Goal: Navigation & Orientation: Understand site structure

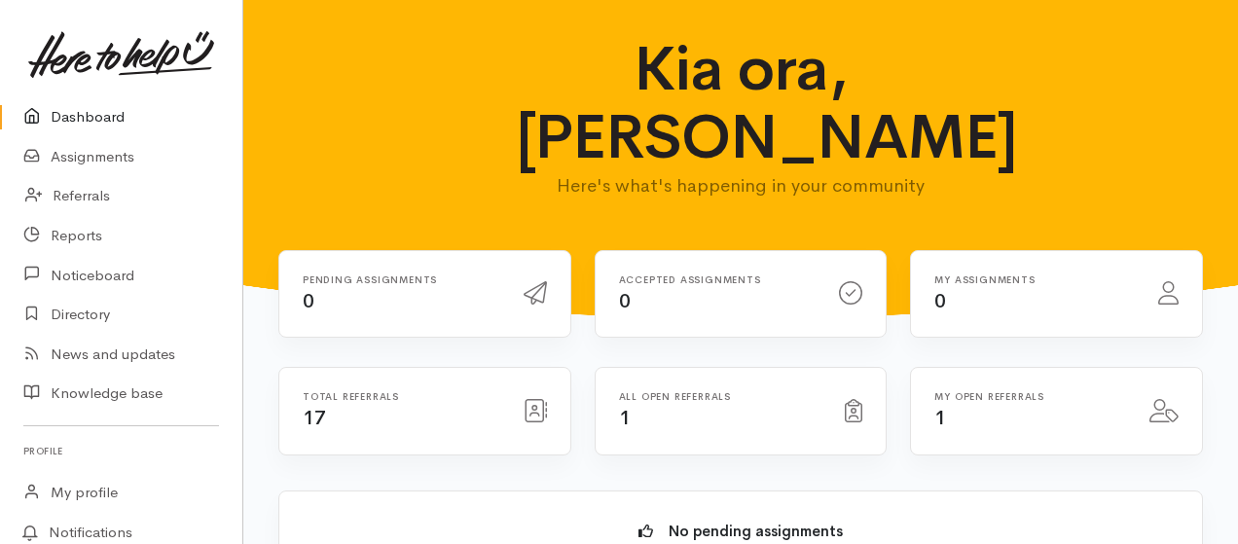
scroll to position [129, 0]
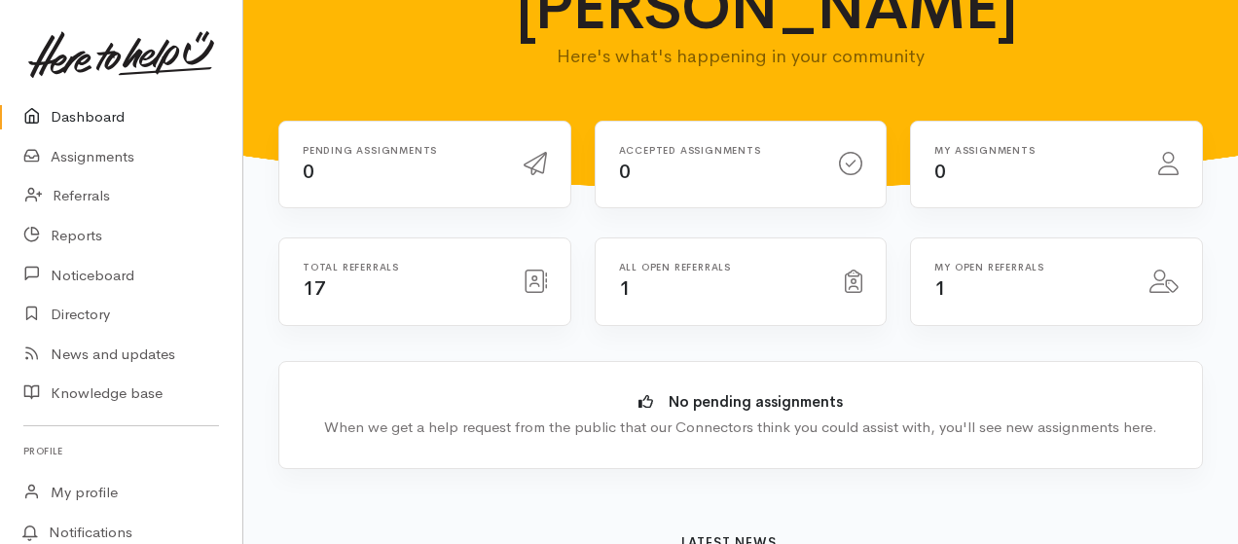
click at [695, 259] on div "All open referrals 1" at bounding box center [741, 281] width 291 height 87
click at [77, 200] on link "Referrals" at bounding box center [121, 196] width 242 height 40
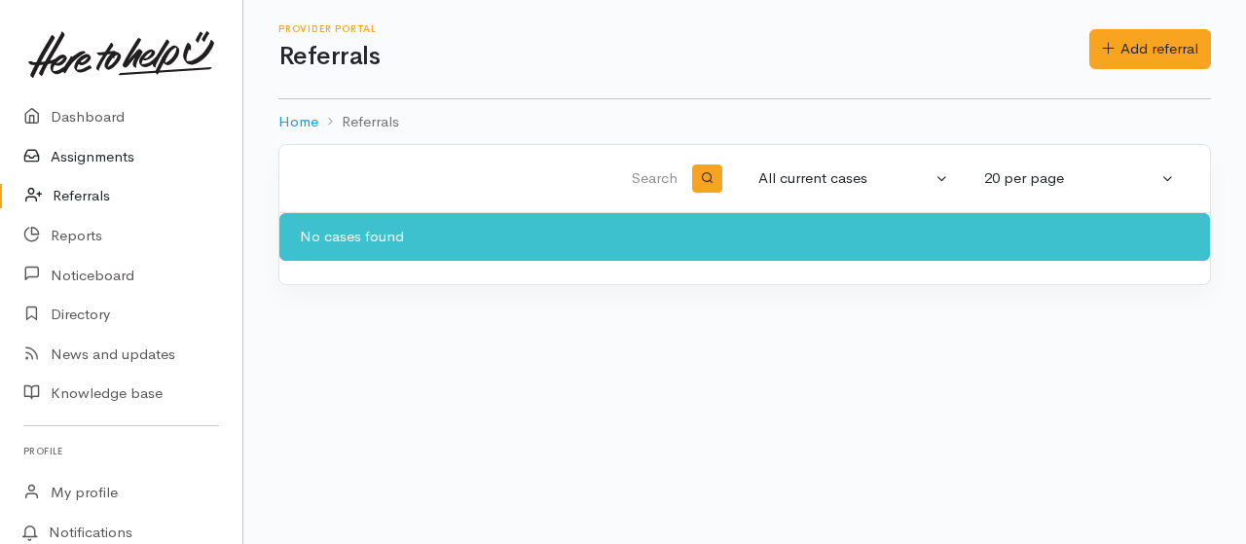
click at [91, 159] on link "Assignments" at bounding box center [121, 157] width 242 height 40
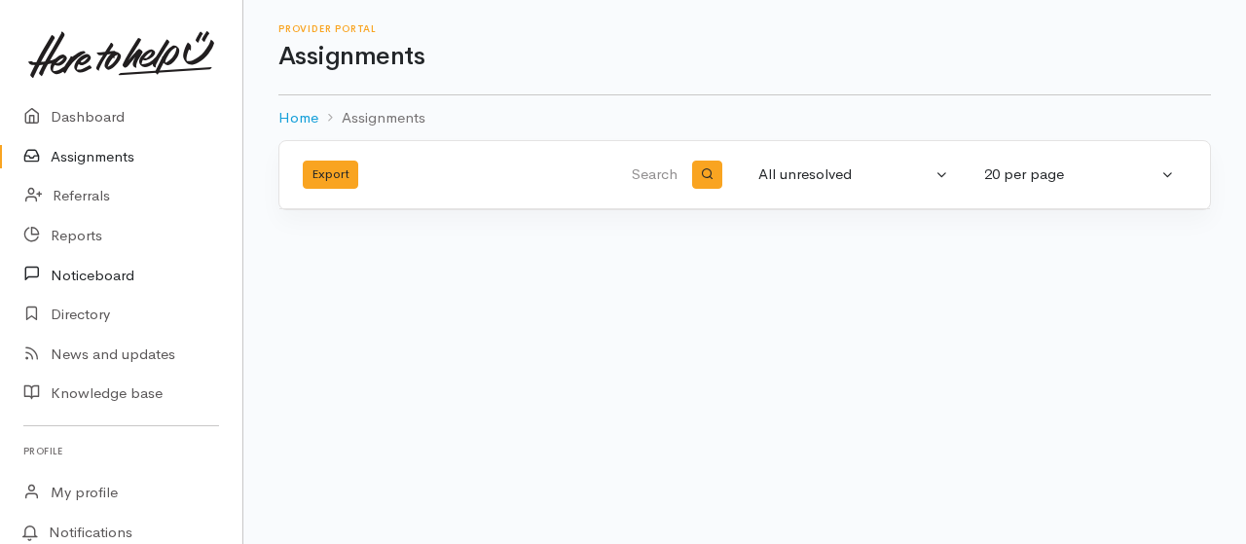
click at [80, 276] on link "Noticeboard" at bounding box center [121, 275] width 242 height 40
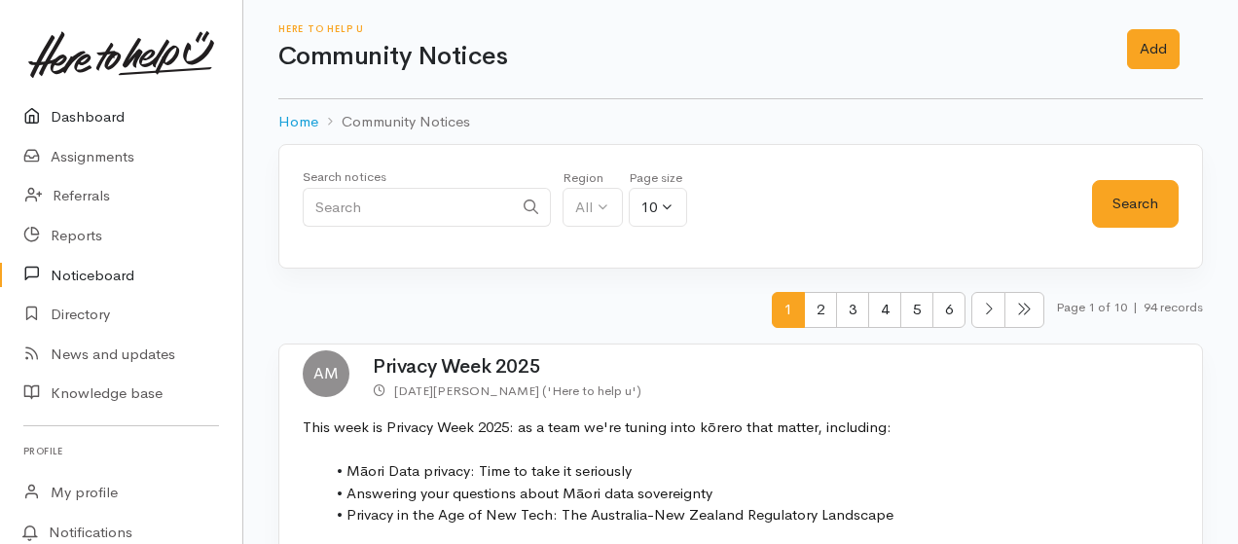
click at [107, 115] on link "Dashboard" at bounding box center [121, 117] width 242 height 40
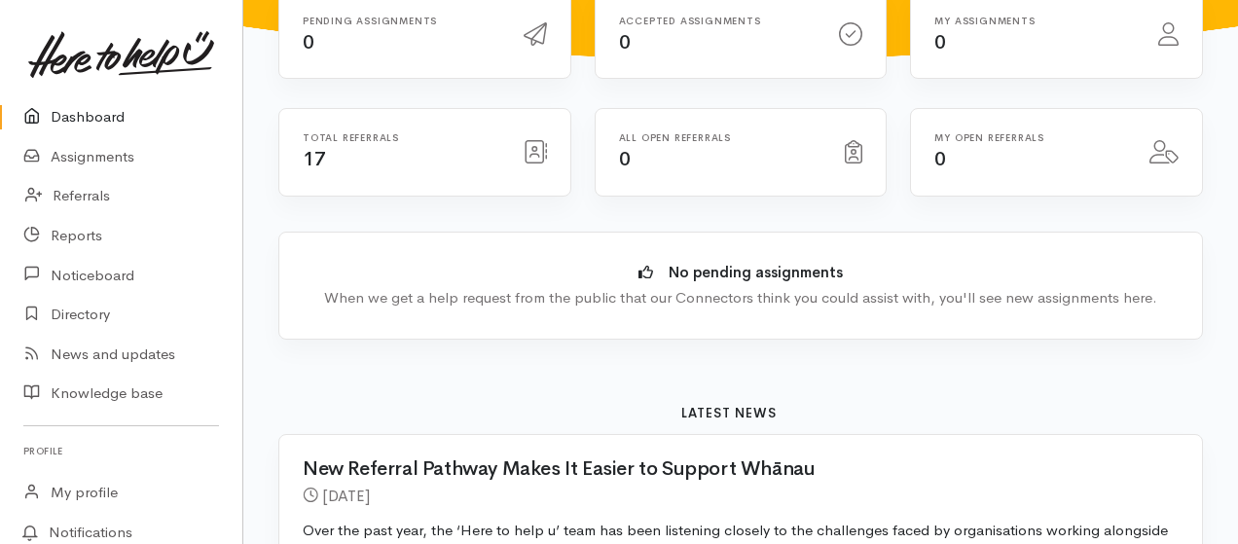
scroll to position [129, 0]
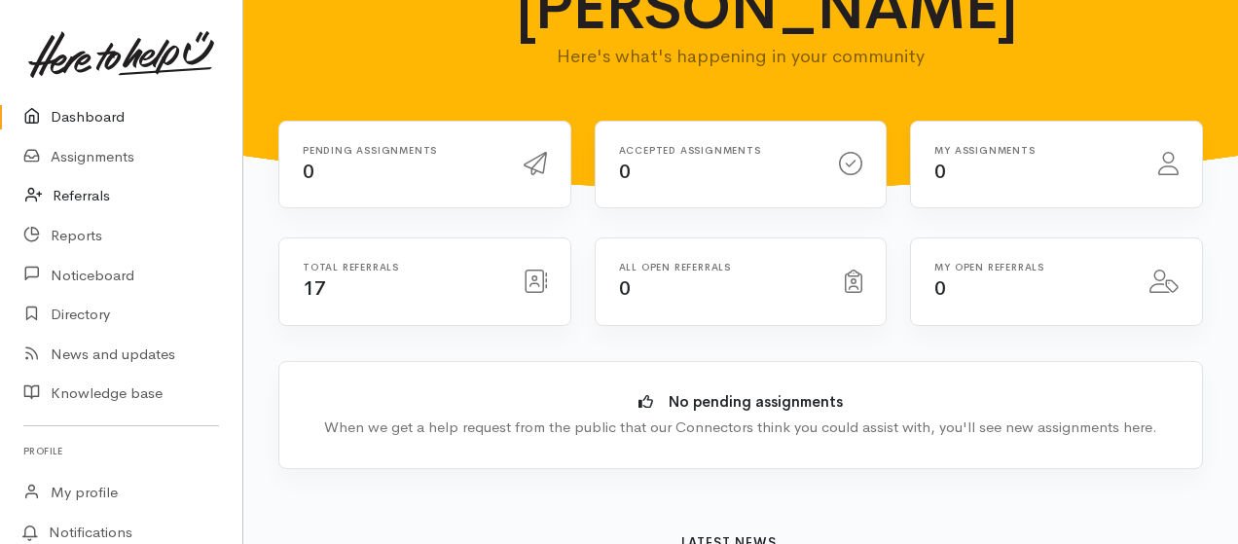
click at [88, 191] on link "Referrals" at bounding box center [121, 196] width 242 height 40
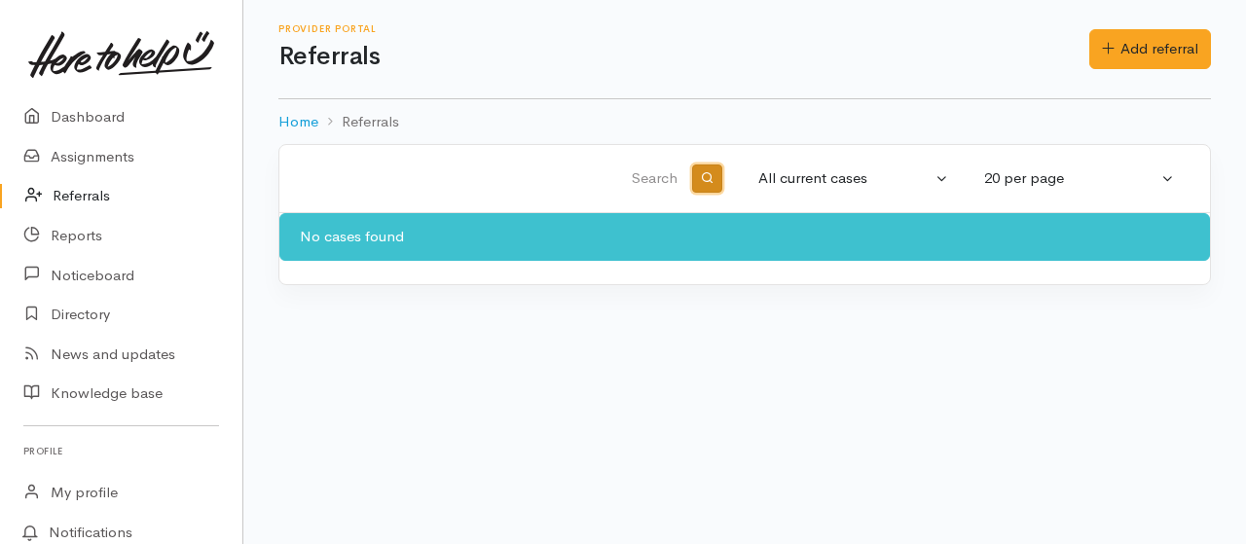
click at [709, 174] on icon "button" at bounding box center [707, 177] width 13 height 13
click at [79, 155] on link "Assignments" at bounding box center [121, 157] width 242 height 40
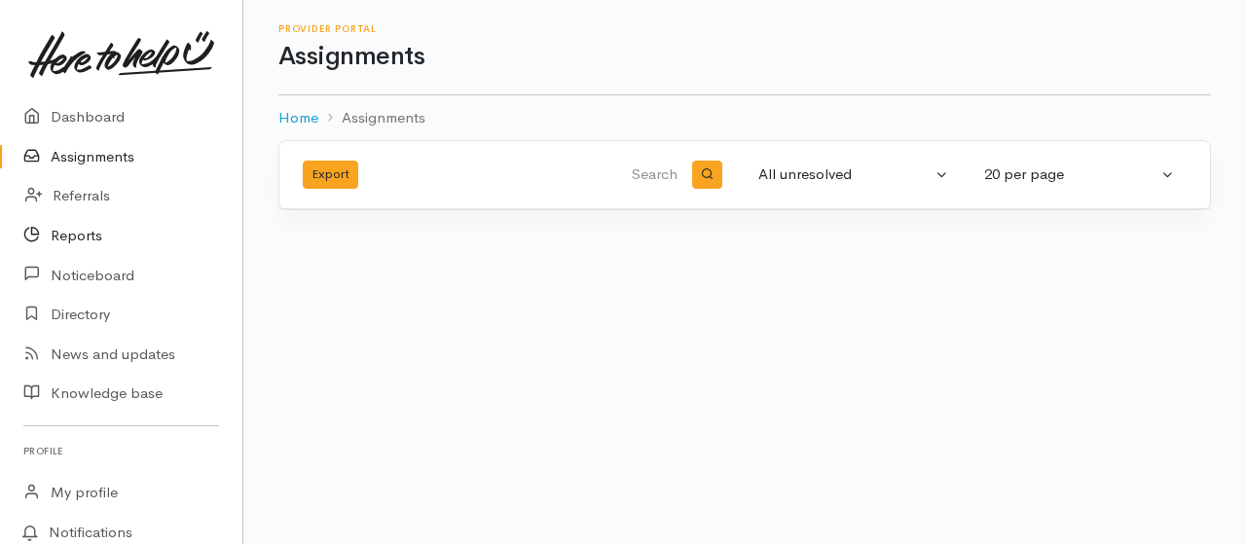
click at [68, 240] on link "Reports" at bounding box center [121, 236] width 242 height 40
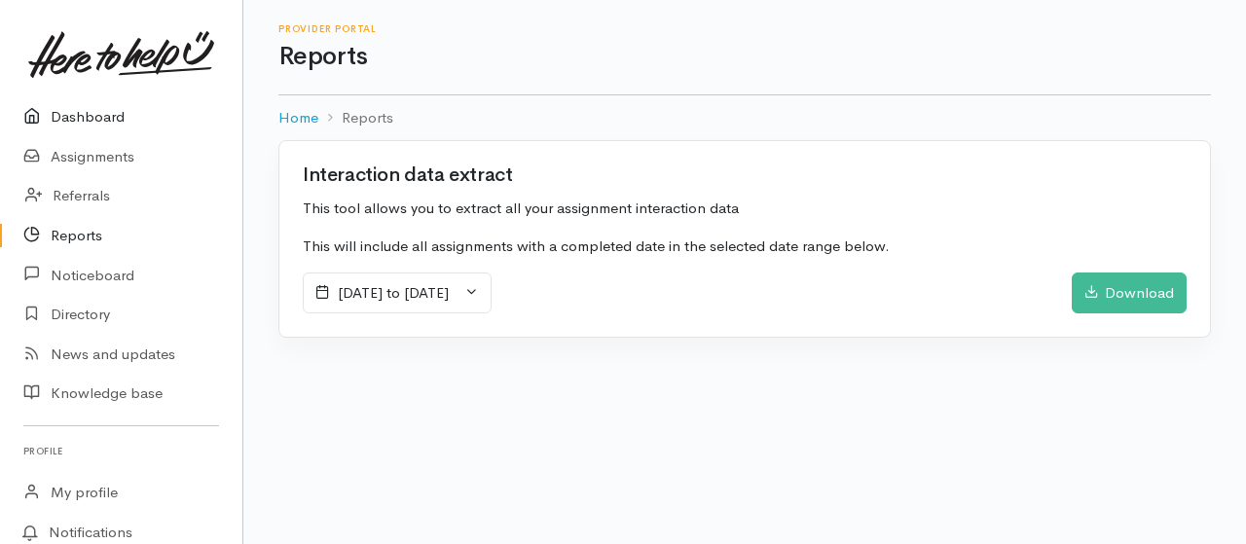
click at [93, 117] on link "Dashboard" at bounding box center [121, 117] width 242 height 40
